Goal: Transaction & Acquisition: Purchase product/service

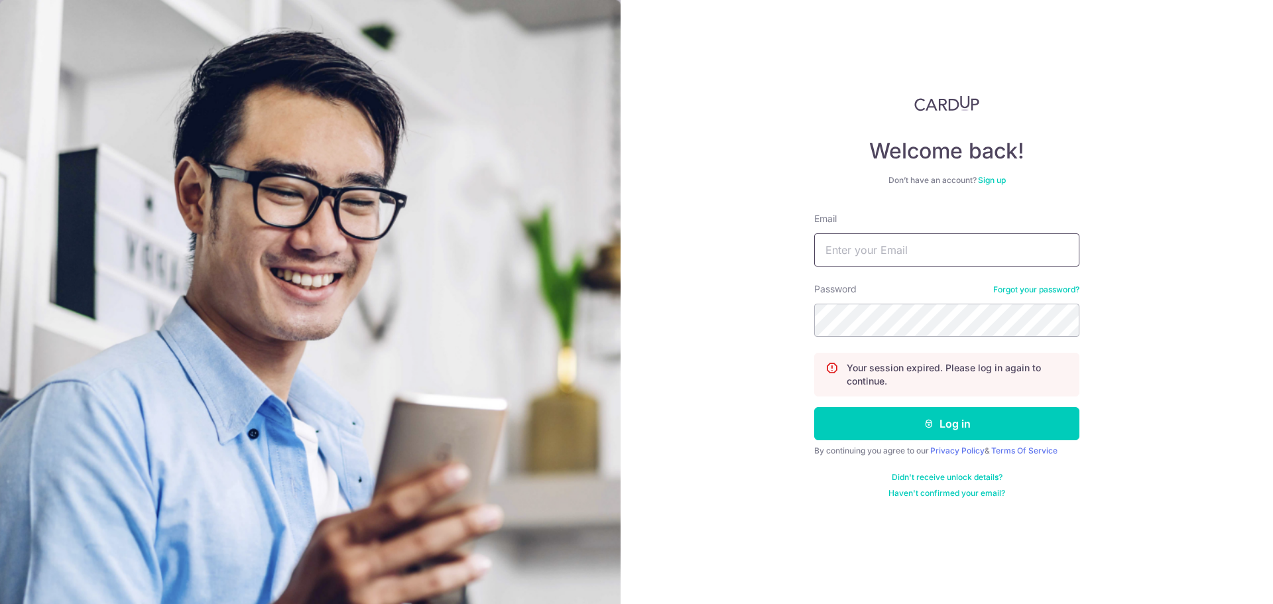
click at [886, 239] on input "Email" at bounding box center [946, 249] width 265 height 33
click at [888, 246] on input "Email" at bounding box center [946, 249] width 265 height 33
type input "marcusyue@gmail.com"
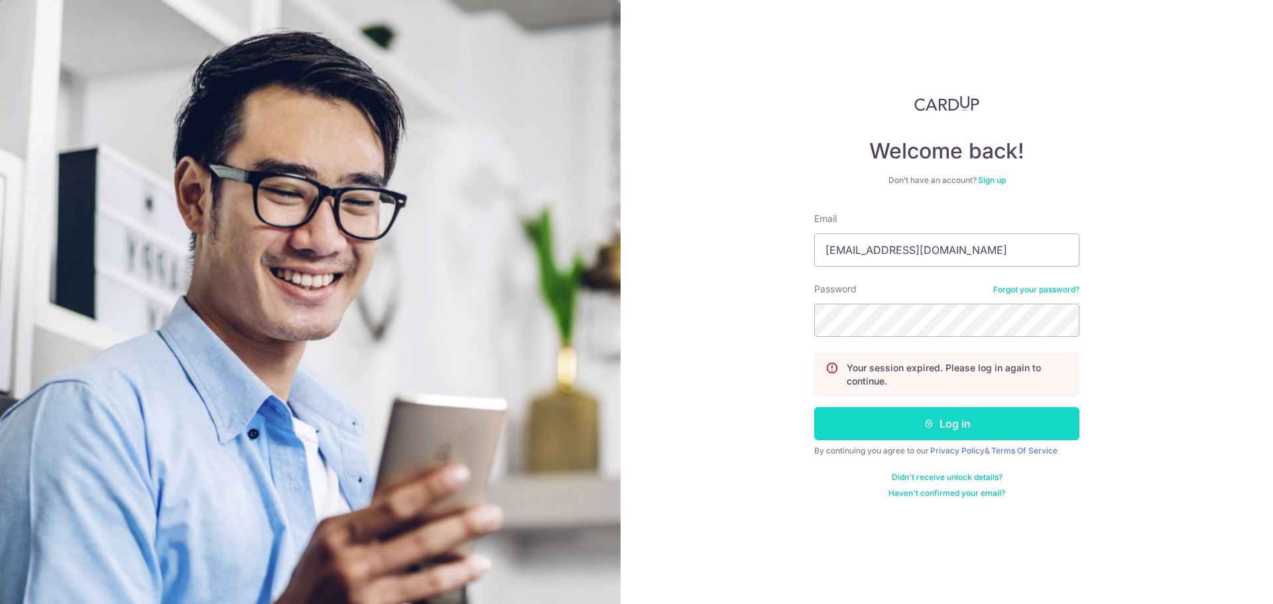
click at [964, 417] on button "Log in" at bounding box center [946, 423] width 265 height 33
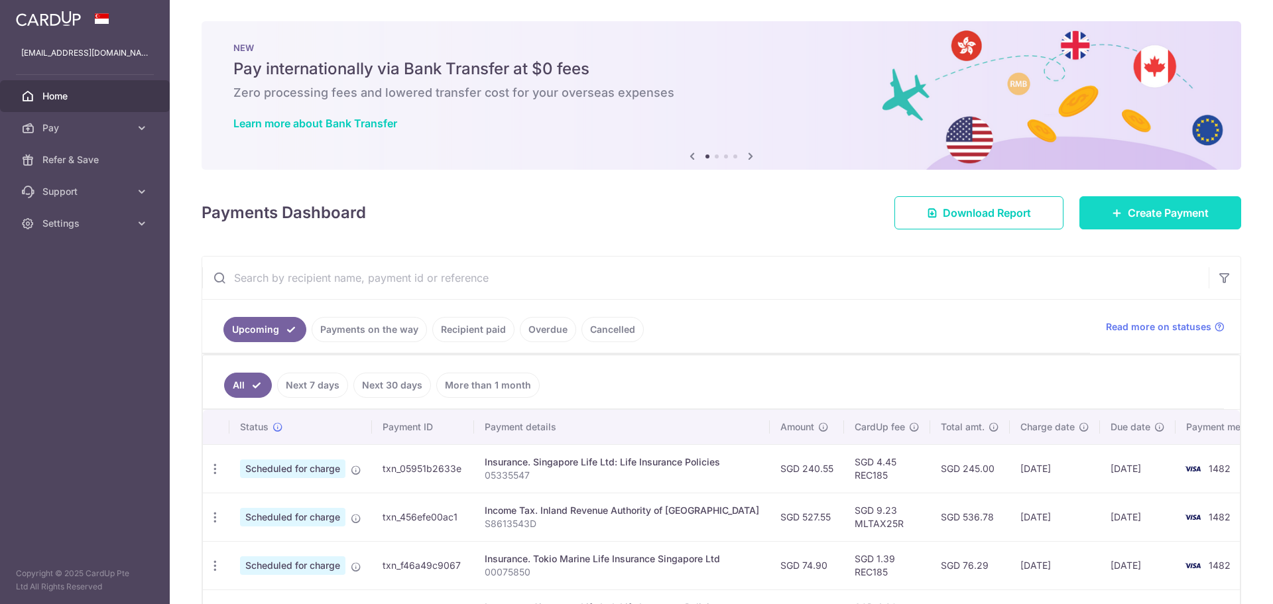
click at [1110, 202] on link "Create Payment" at bounding box center [1161, 212] width 162 height 33
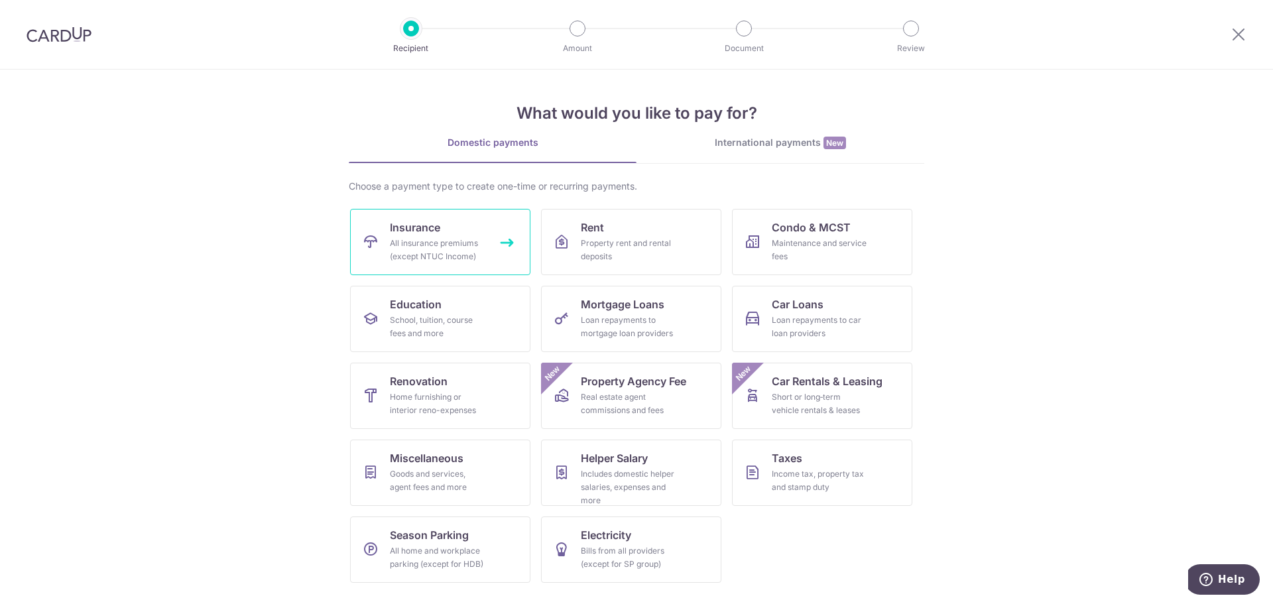
click at [428, 238] on div "All insurance premiums (except NTUC Income)" at bounding box center [437, 250] width 95 height 27
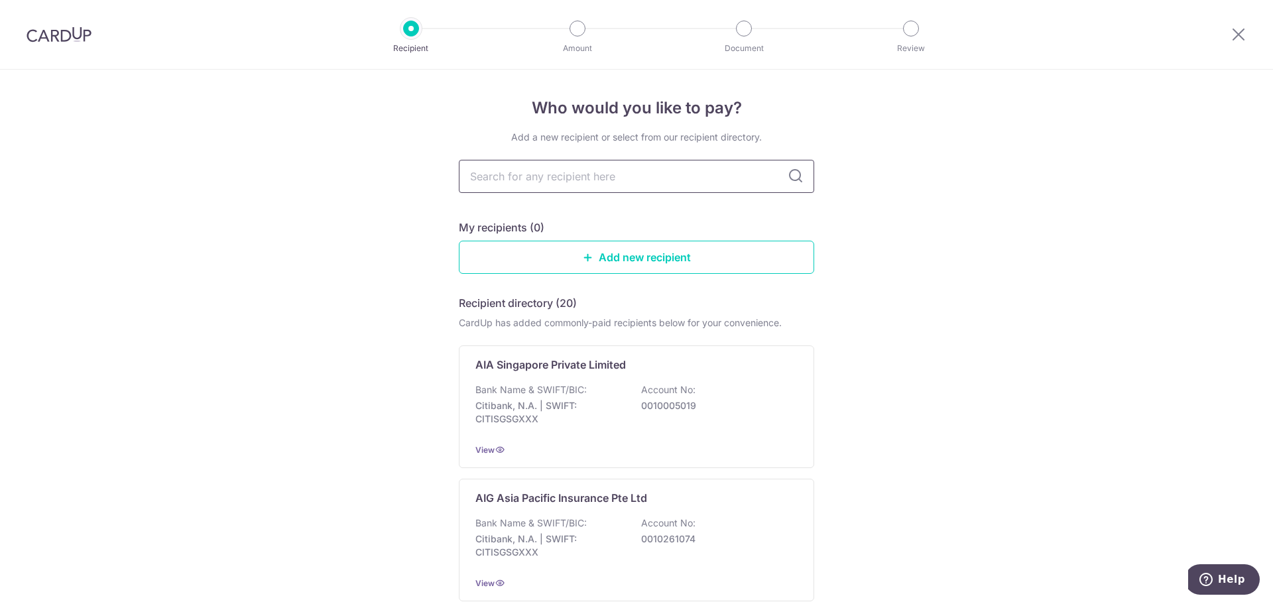
click at [534, 183] on input "text" at bounding box center [636, 176] width 355 height 33
click at [491, 363] on p "AIA Singapore Private Limited" at bounding box center [550, 365] width 151 height 16
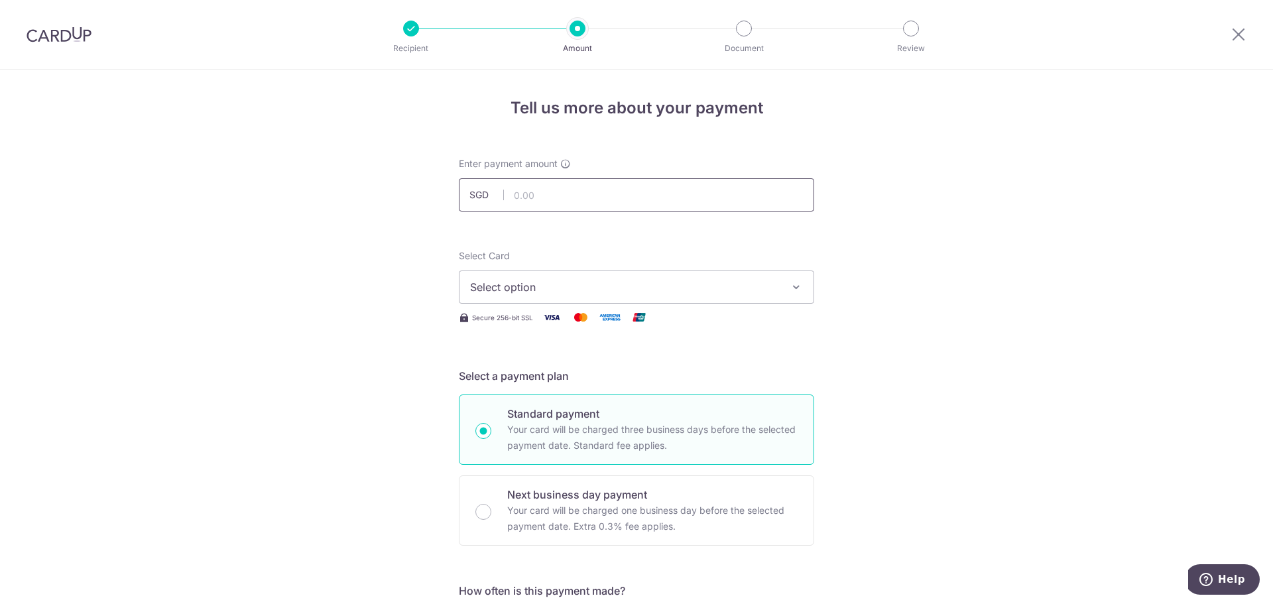
type input "0"
type input "1,015.28"
click at [542, 283] on span "Select option" at bounding box center [624, 287] width 309 height 16
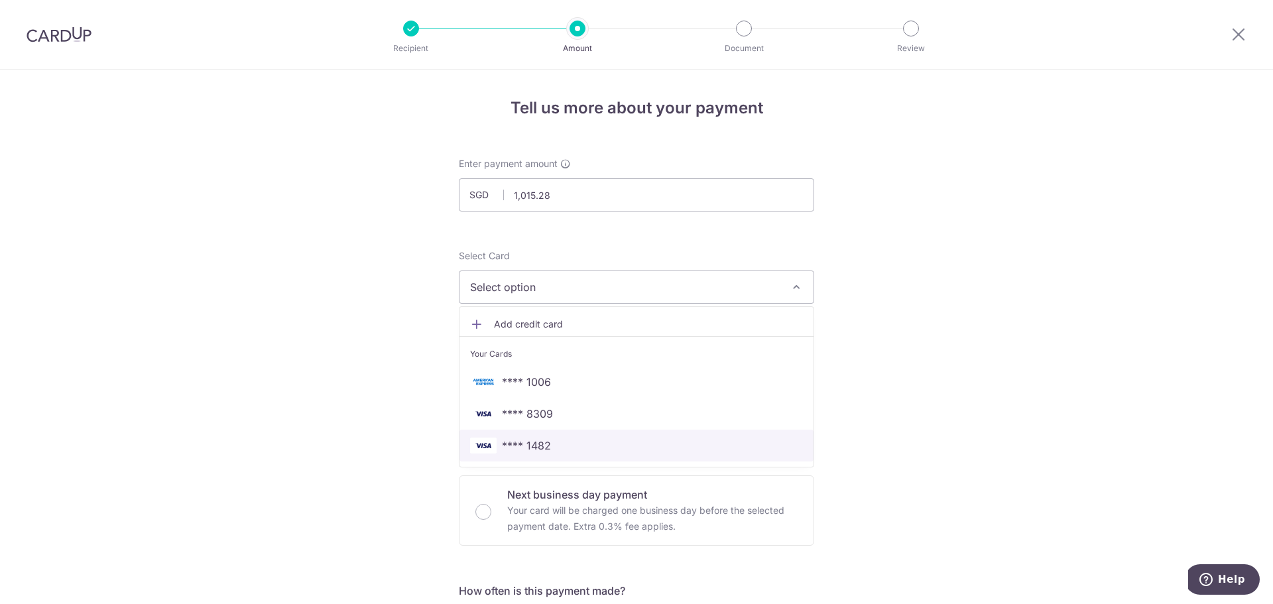
click at [543, 440] on span "**** 1482" at bounding box center [526, 446] width 49 height 16
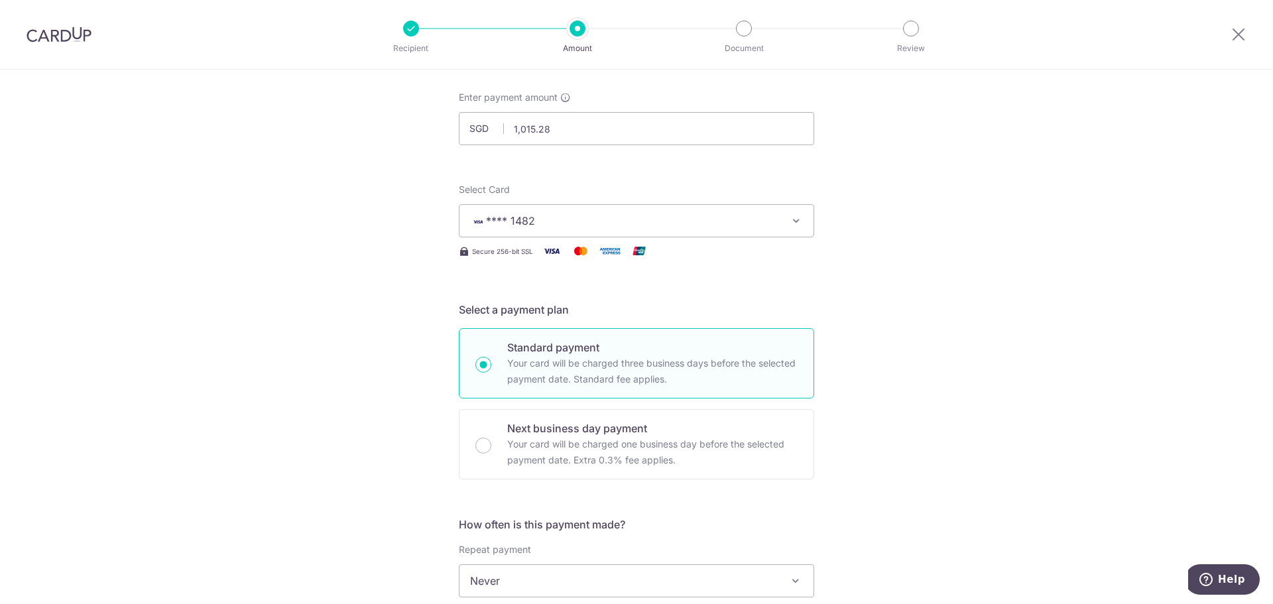
scroll to position [199, 0]
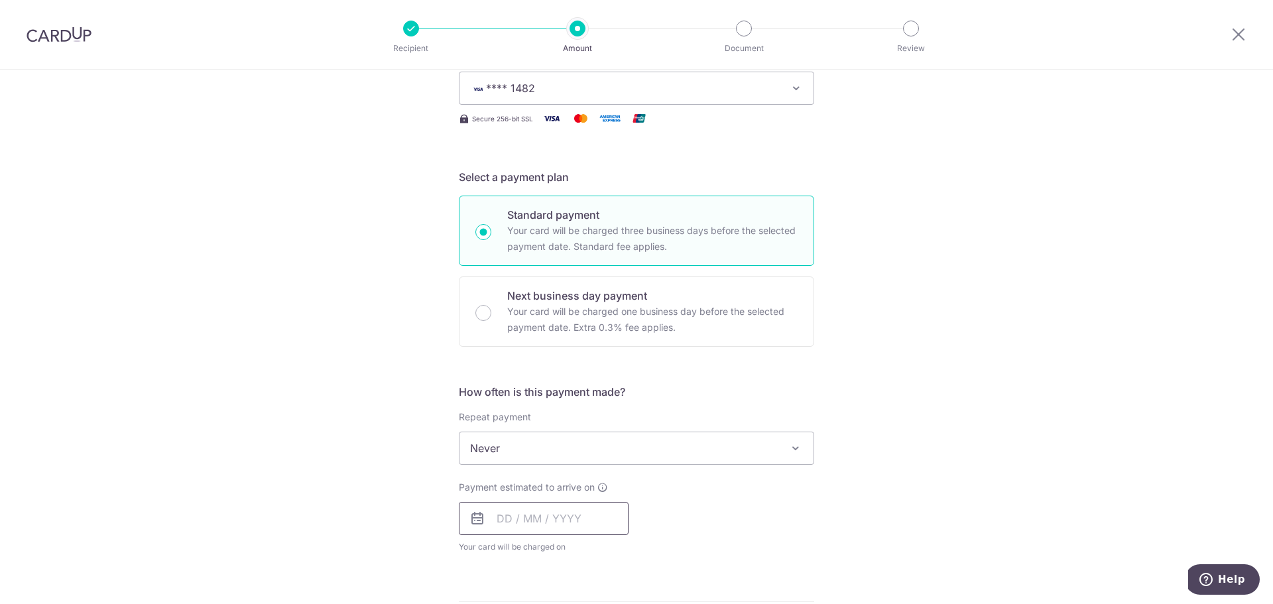
click at [545, 509] on input "text" at bounding box center [544, 518] width 170 height 33
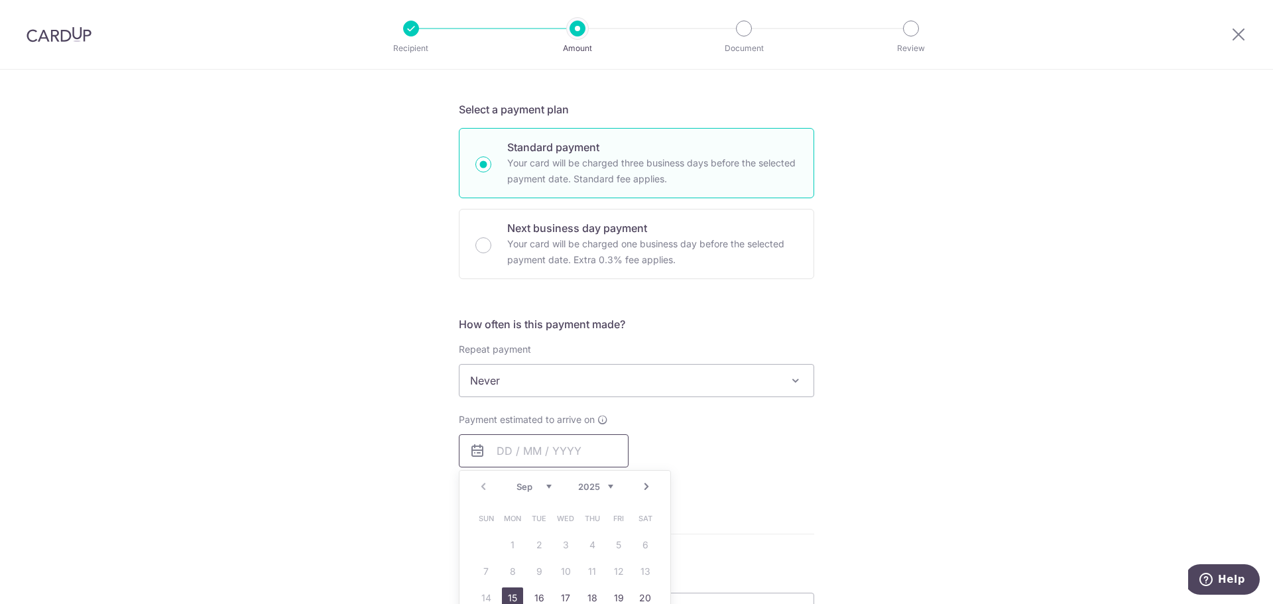
scroll to position [398, 0]
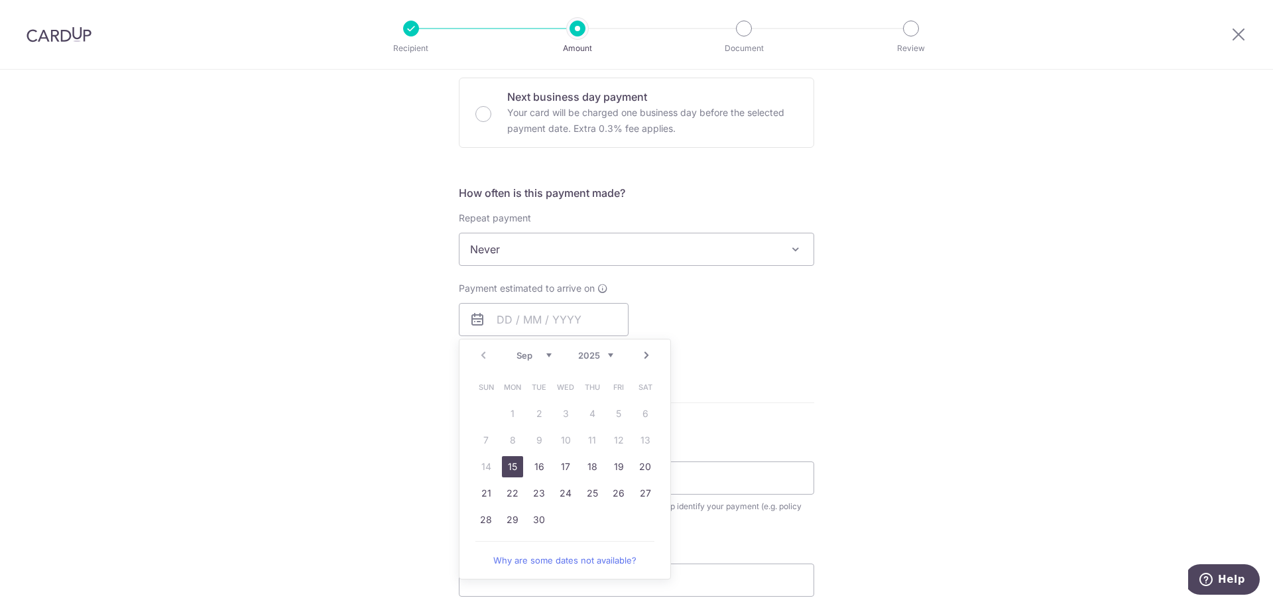
drag, startPoint x: 511, startPoint y: 467, endPoint x: 399, endPoint y: 434, distance: 117.3
click at [511, 467] on link "15" at bounding box center [512, 466] width 21 height 21
type input "[DATE]"
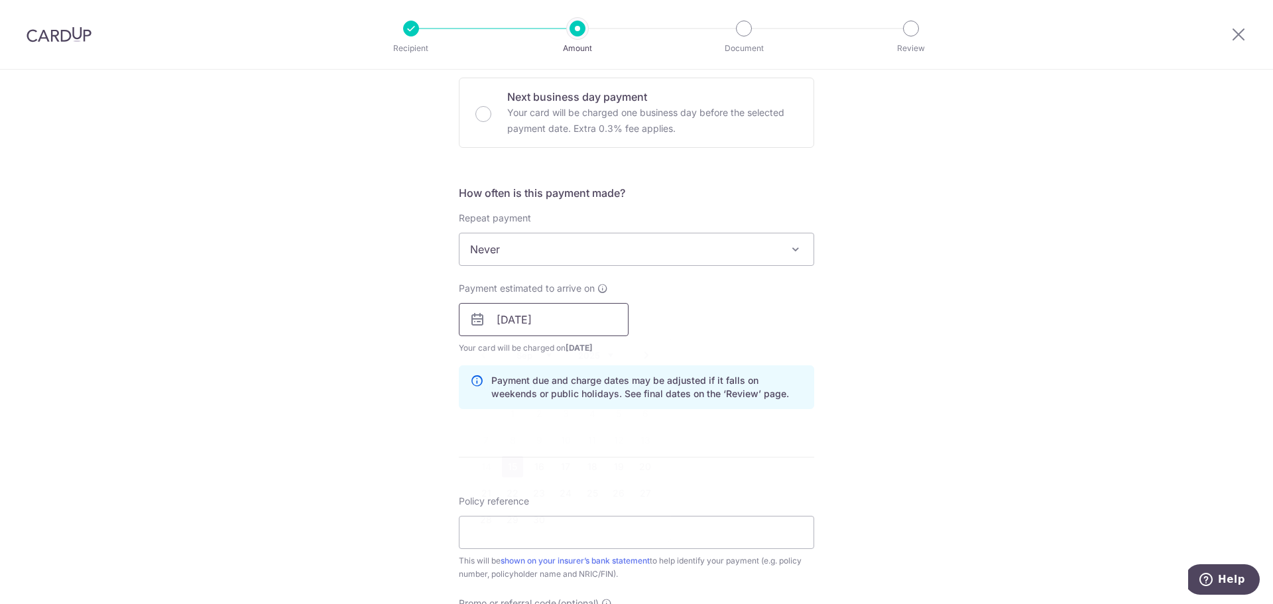
click at [534, 331] on input "15/09/2025" at bounding box center [544, 319] width 170 height 33
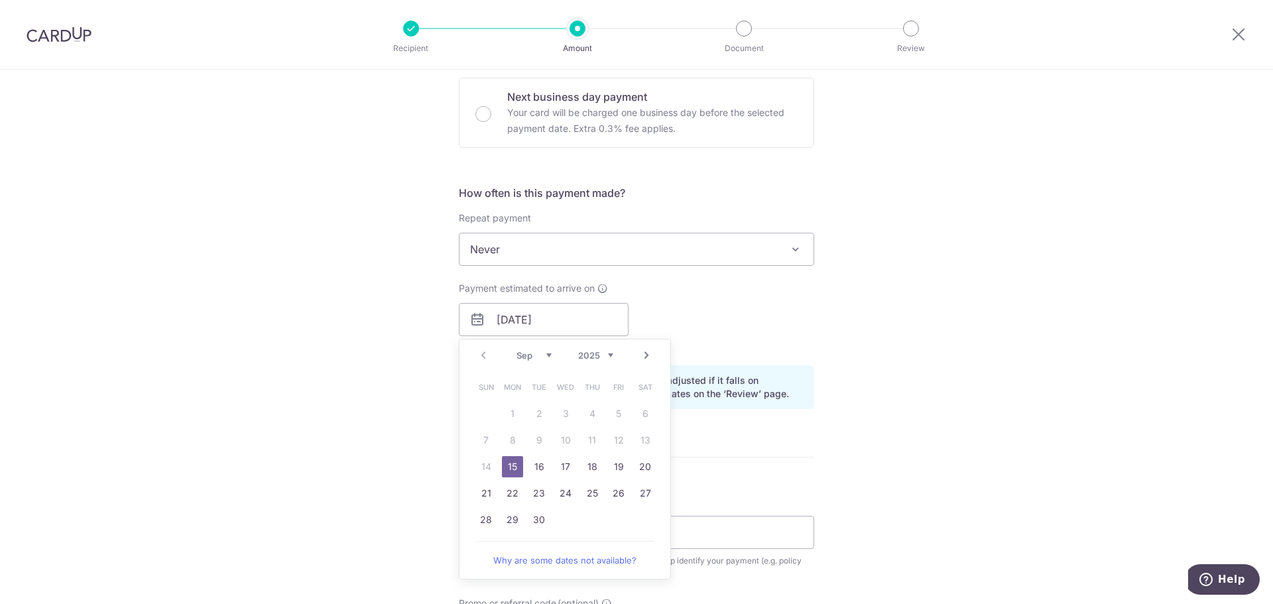
click at [511, 468] on link "15" at bounding box center [512, 466] width 21 height 21
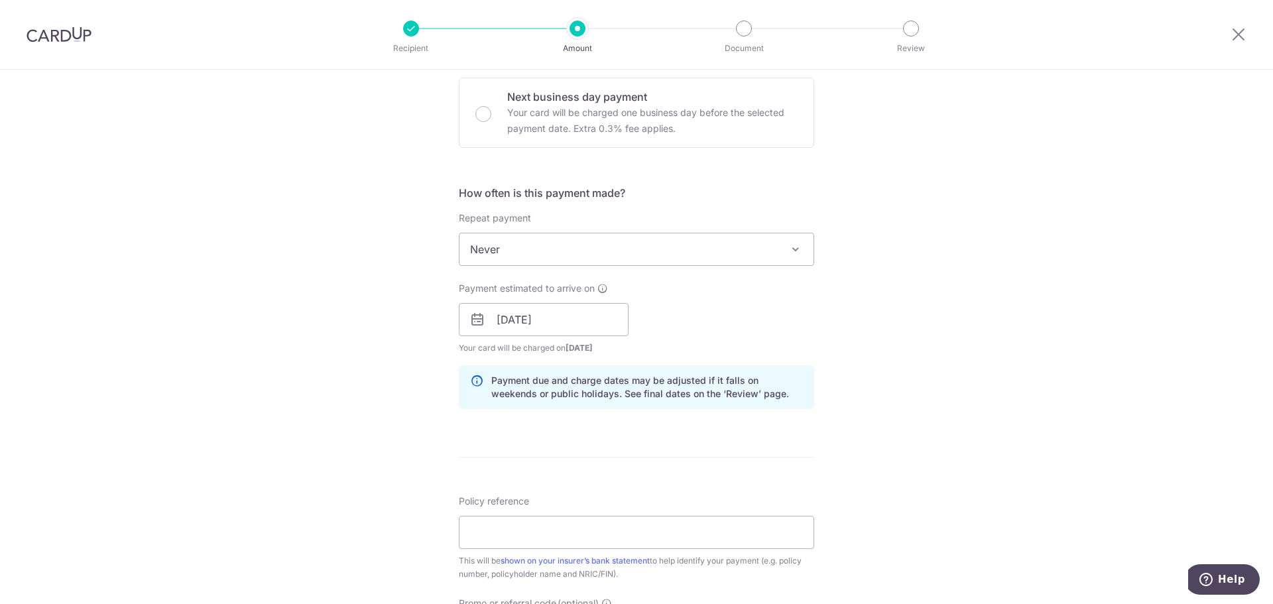
click at [417, 442] on div "Tell us more about your payment Enter payment amount SGD 1,015.28 1015.28 Selec…" at bounding box center [636, 299] width 1273 height 1254
click at [529, 537] on input "Policy reference" at bounding box center [636, 532] width 355 height 33
type input "L547705127"
click at [552, 525] on input "L547705127" at bounding box center [636, 532] width 355 height 33
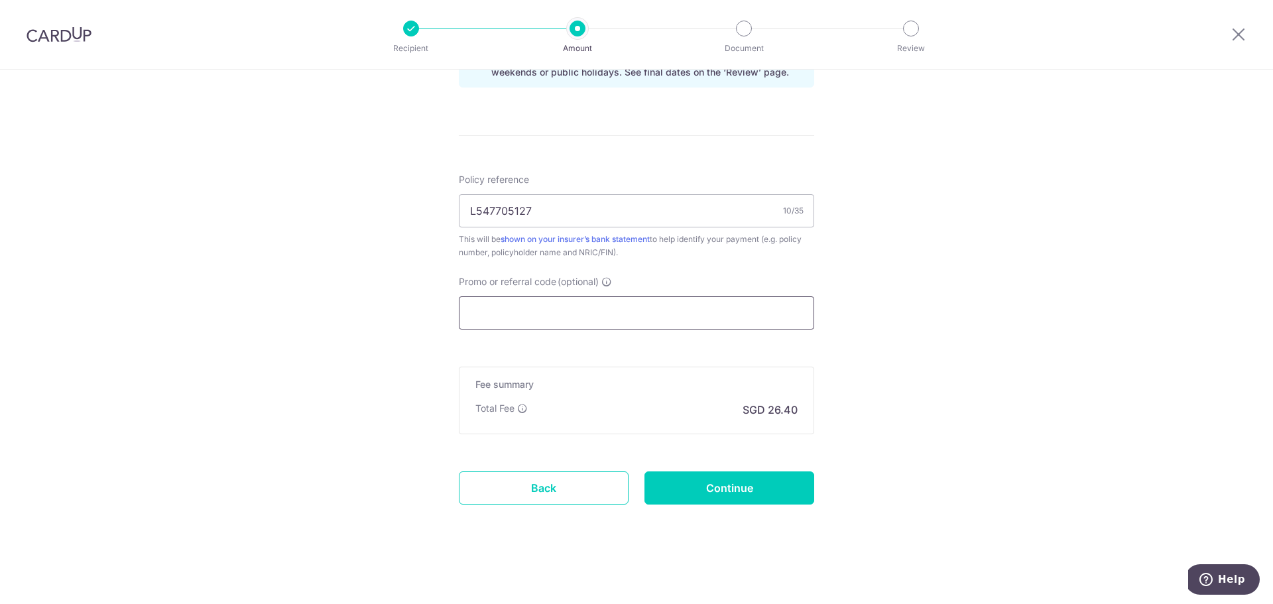
click at [587, 323] on input "Promo or referral code (optional)" at bounding box center [636, 312] width 355 height 33
paste input "MILELION"
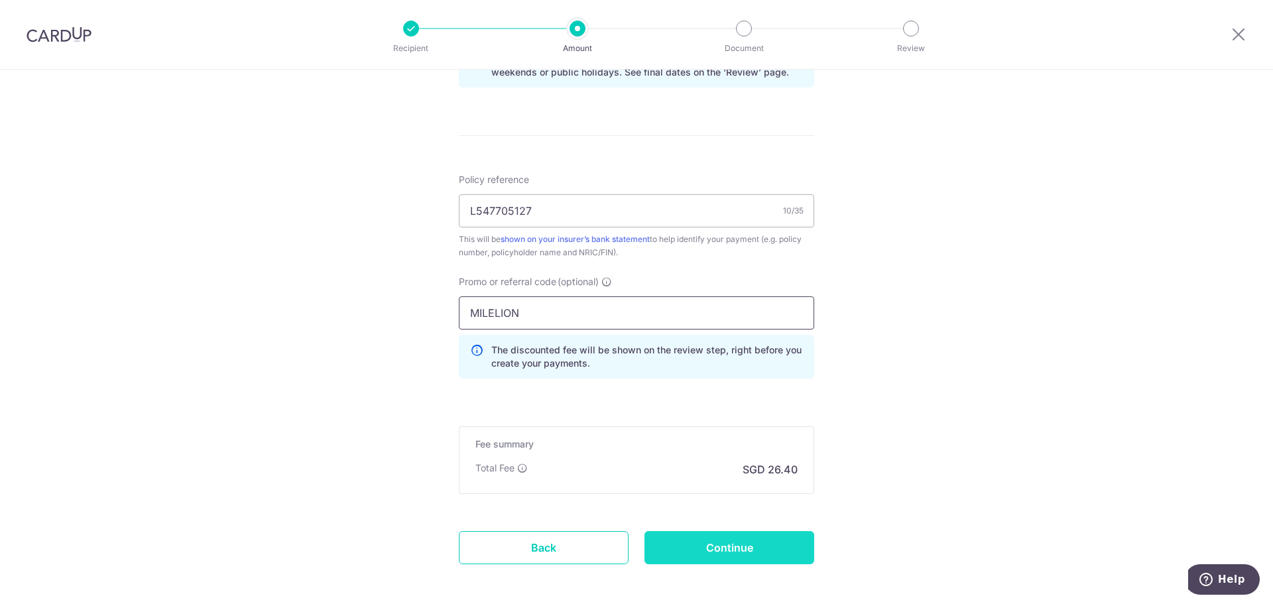
type input "MILELION"
click at [729, 545] on input "Continue" at bounding box center [730, 547] width 170 height 33
type input "Create Schedule"
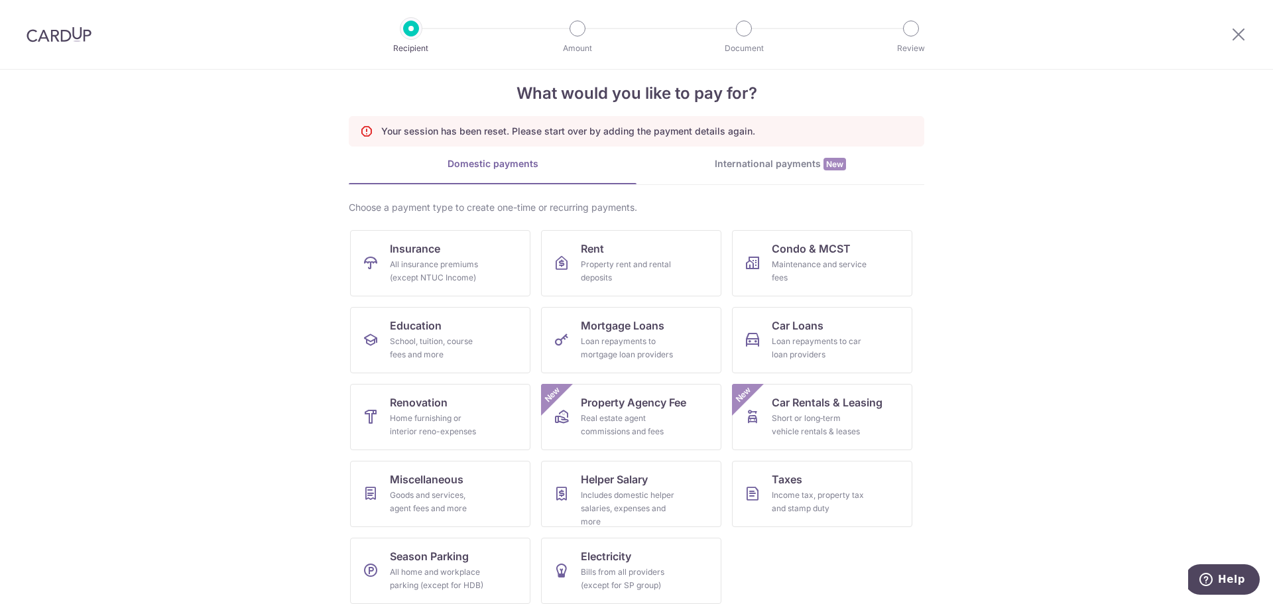
scroll to position [31, 0]
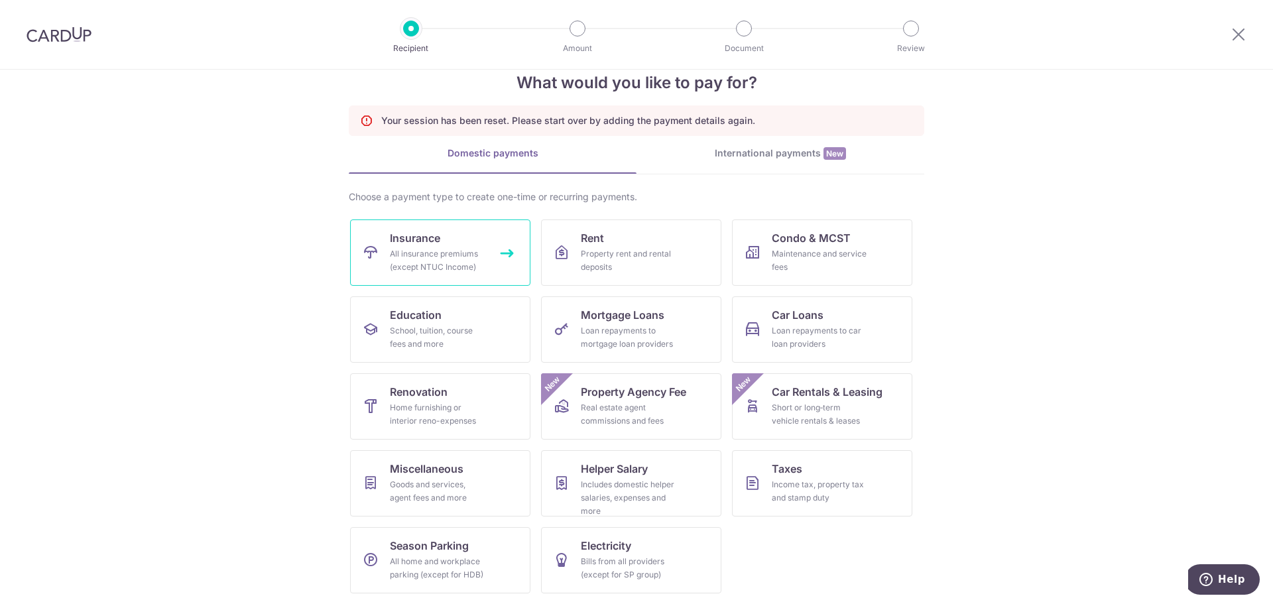
click at [454, 247] on div "All insurance premiums (except NTUC Income)" at bounding box center [437, 260] width 95 height 27
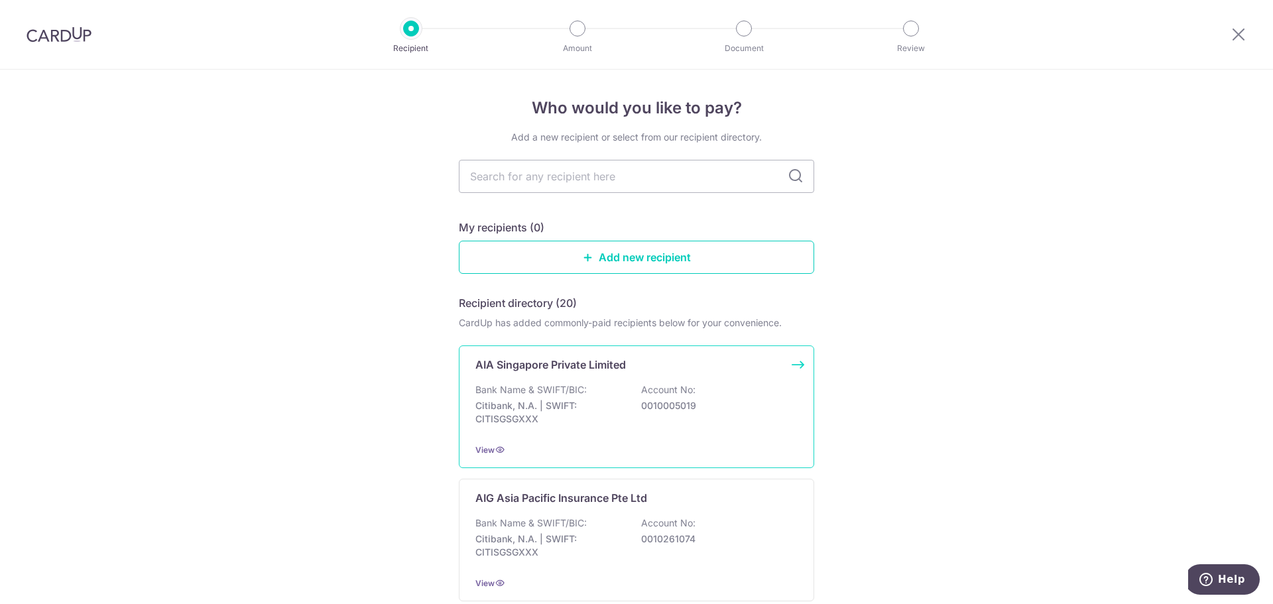
click at [523, 371] on p "AIA Singapore Private Limited" at bounding box center [550, 365] width 151 height 16
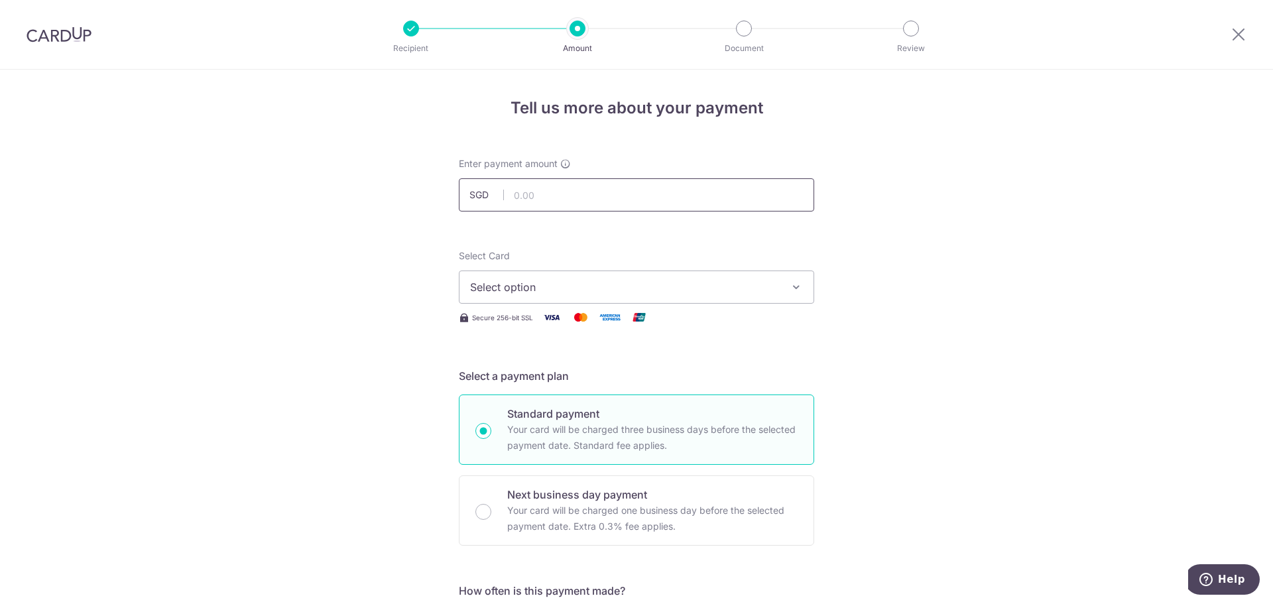
click at [588, 203] on input "text" at bounding box center [636, 194] width 355 height 33
type input "1,015.28"
click at [559, 286] on span "Select option" at bounding box center [624, 287] width 309 height 16
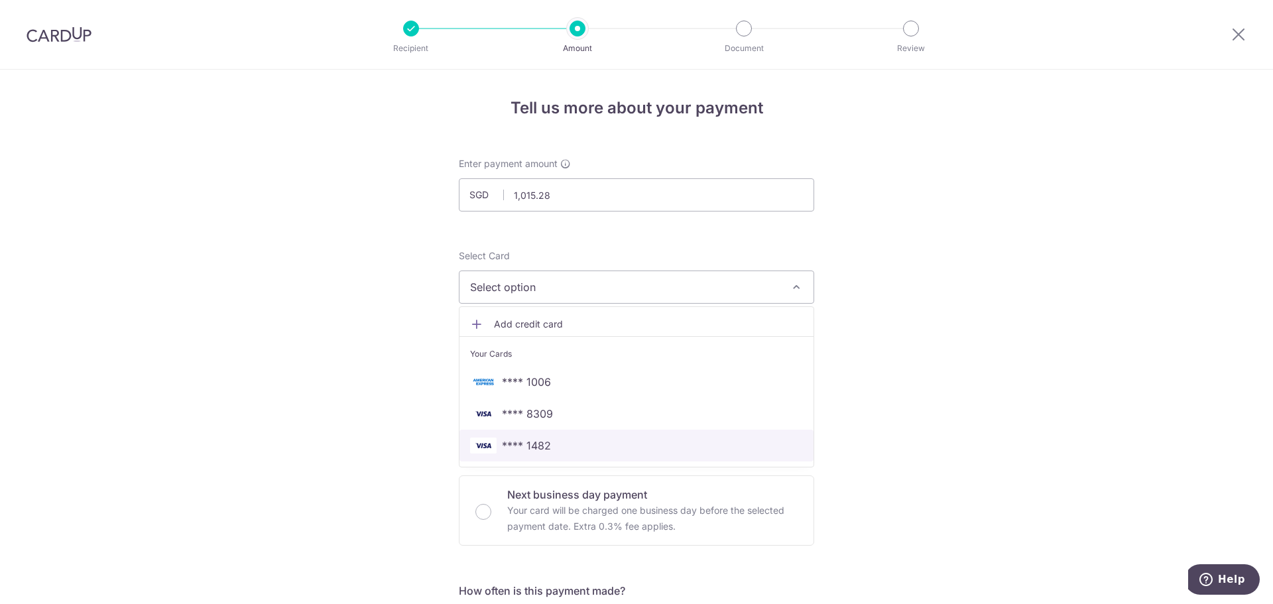
click at [555, 433] on link "**** 1482" at bounding box center [637, 446] width 354 height 32
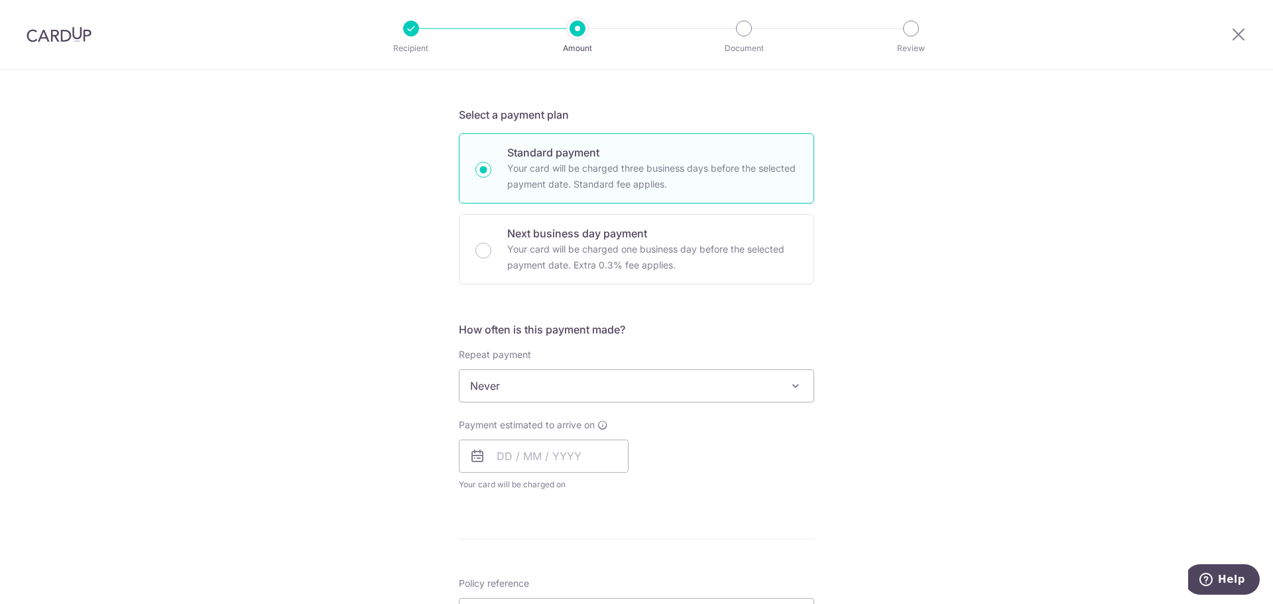
scroll to position [265, 0]
click at [549, 446] on input "text" at bounding box center [544, 452] width 170 height 33
click at [502, 599] on link "15" at bounding box center [512, 599] width 21 height 21
type input "15/09/2025"
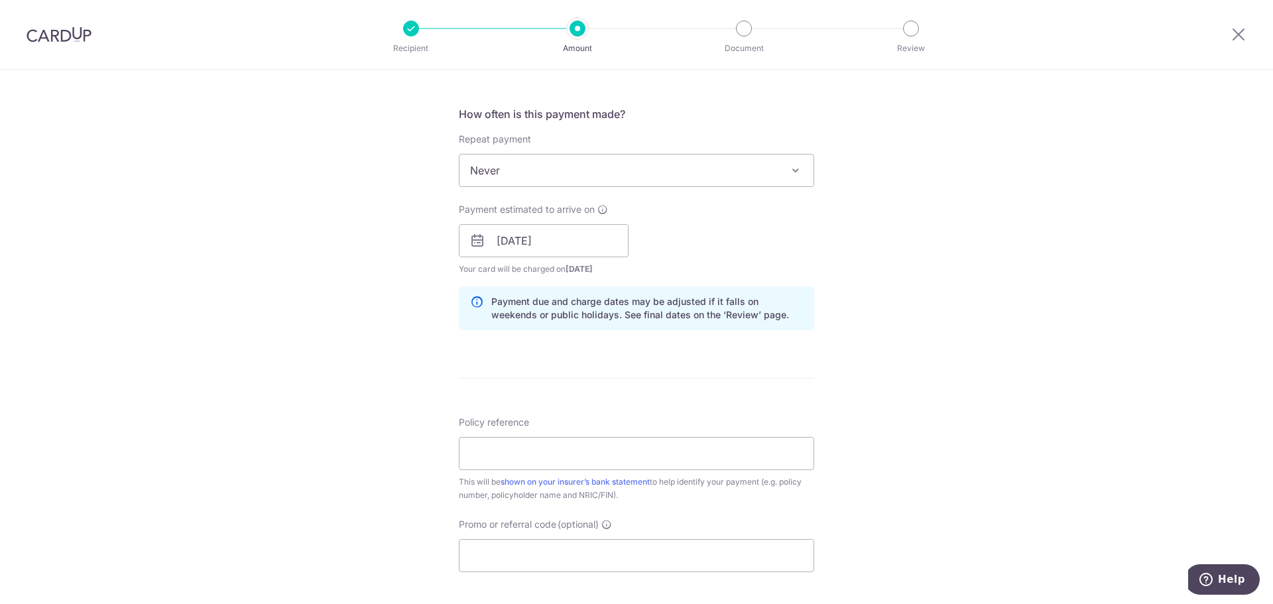
scroll to position [597, 0]
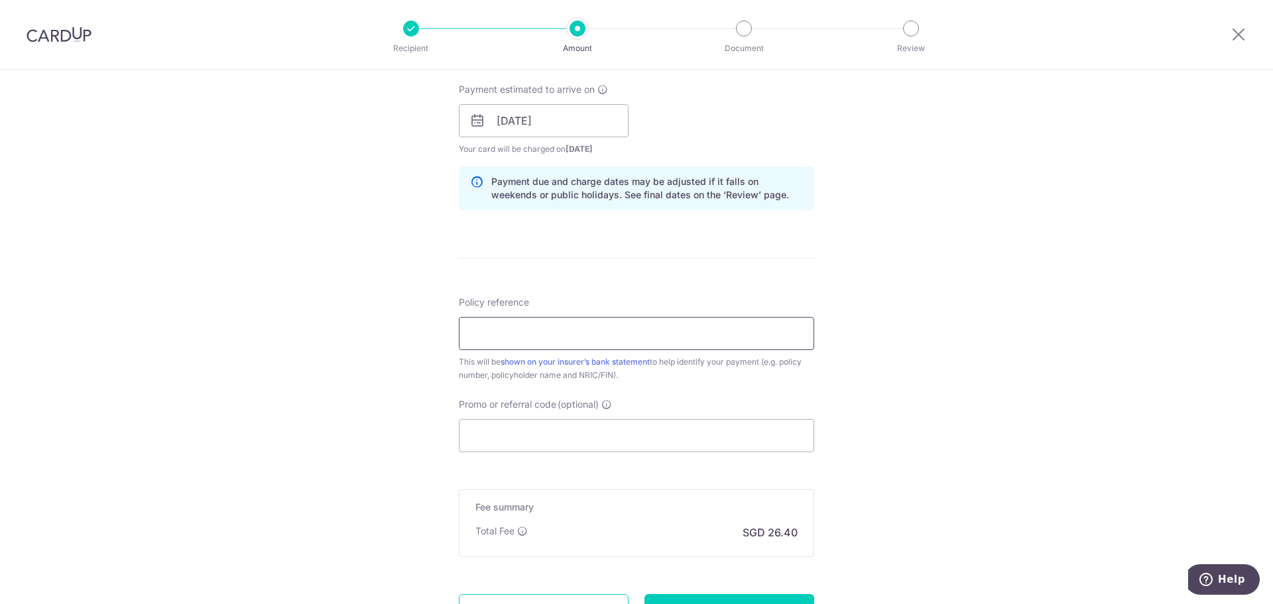
click at [578, 327] on input "Policy reference" at bounding box center [636, 333] width 355 height 33
paste input "L547705127"
type input "L547705127"
click at [945, 229] on div "Tell us more about your payment Enter payment amount SGD 1,015.28 1015.28 Selec…" at bounding box center [636, 100] width 1273 height 1254
click at [521, 431] on input "Promo or referral code (optional)" at bounding box center [636, 435] width 355 height 33
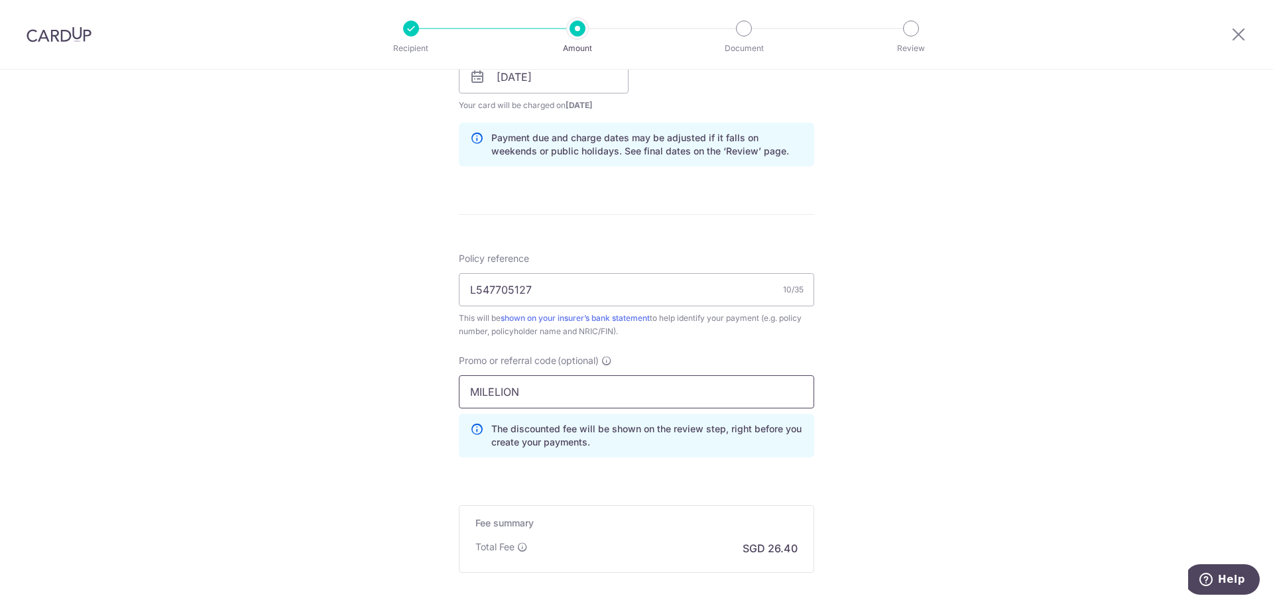
scroll to position [729, 0]
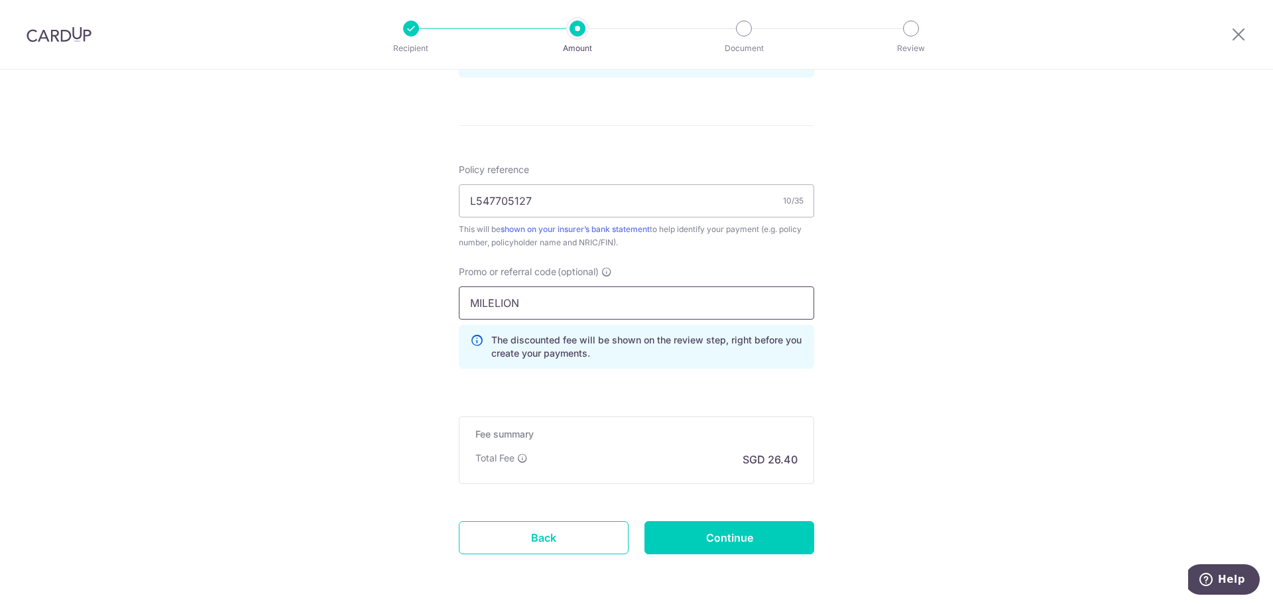
click at [692, 318] on input "MILELION" at bounding box center [636, 302] width 355 height 33
type input "MILELION"
click at [669, 213] on input "L547705127" at bounding box center [636, 200] width 355 height 33
click at [767, 538] on input "Continue" at bounding box center [730, 537] width 170 height 33
type input "Create Schedule"
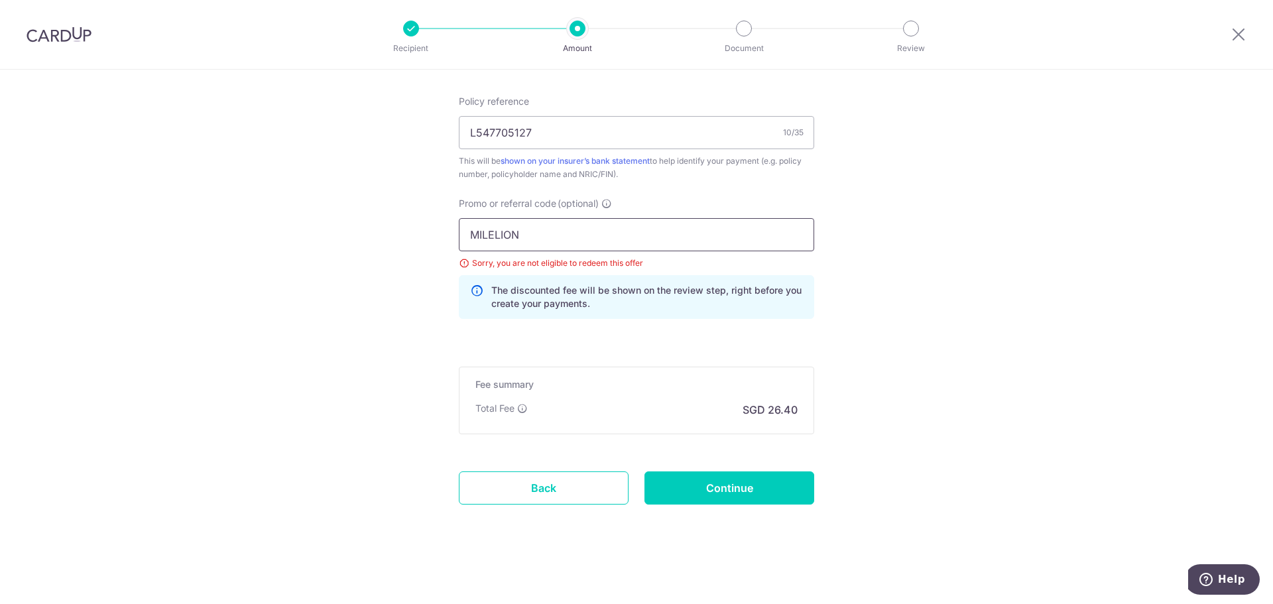
drag, startPoint x: 617, startPoint y: 228, endPoint x: 275, endPoint y: 227, distance: 342.2
type input "Off225"
click at [702, 477] on input "Continue" at bounding box center [730, 487] width 170 height 33
type input "Update Schedule"
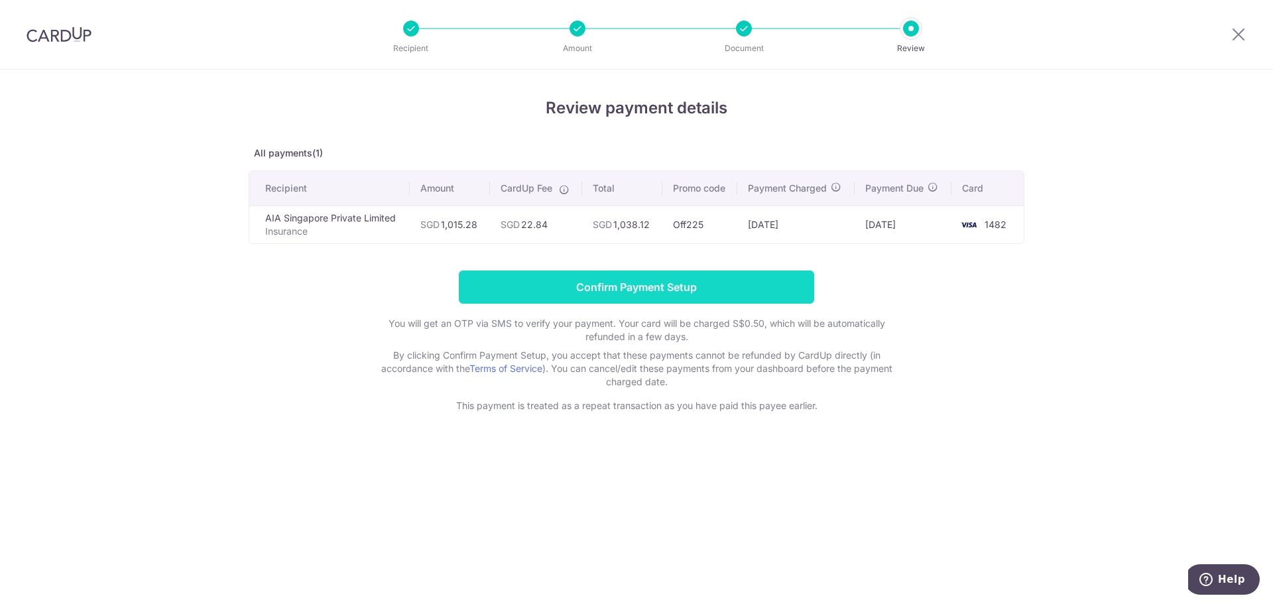
click at [715, 282] on input "Confirm Payment Setup" at bounding box center [636, 287] width 355 height 33
